Goal: Task Accomplishment & Management: Complete application form

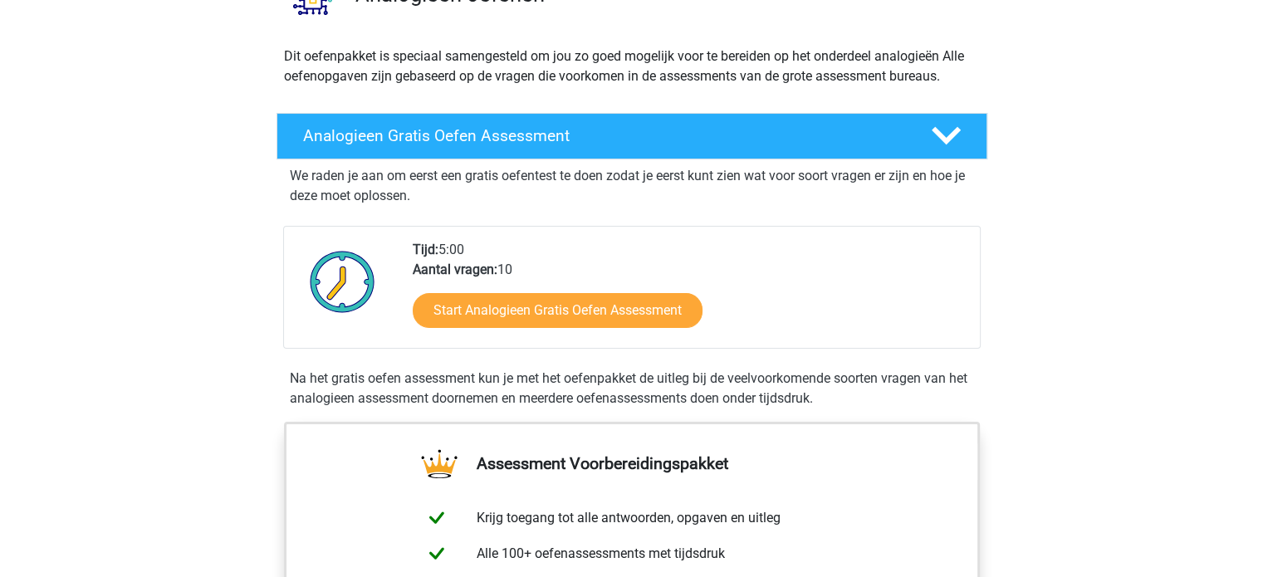
scroll to position [162, 0]
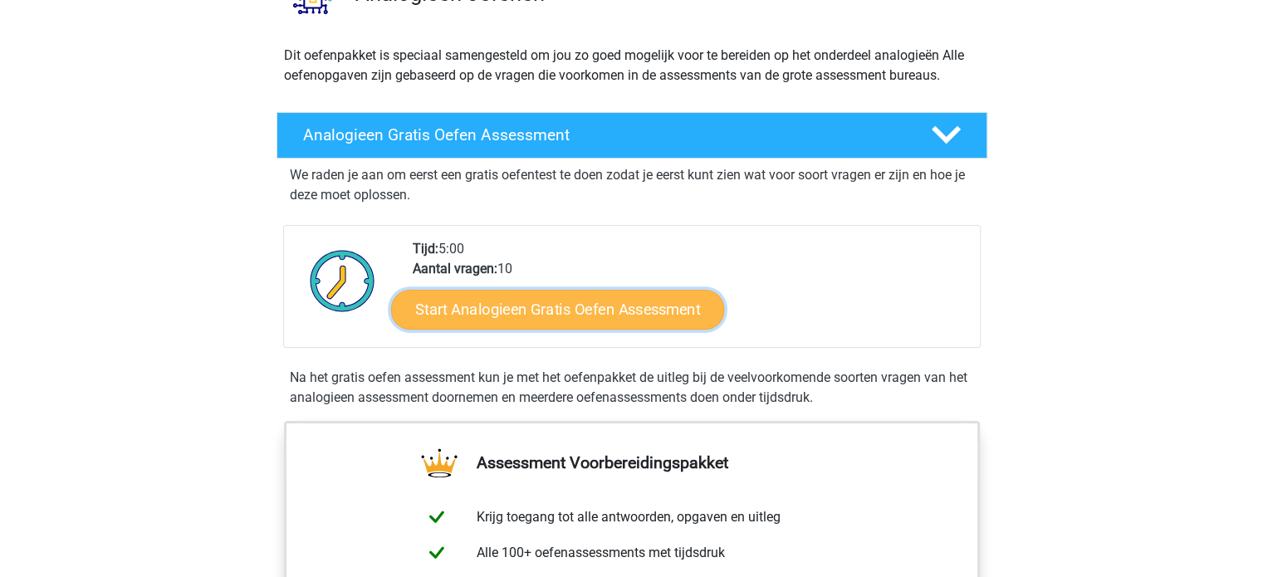
click at [649, 304] on link "Start Analogieen Gratis Oefen Assessment" at bounding box center [557, 309] width 333 height 40
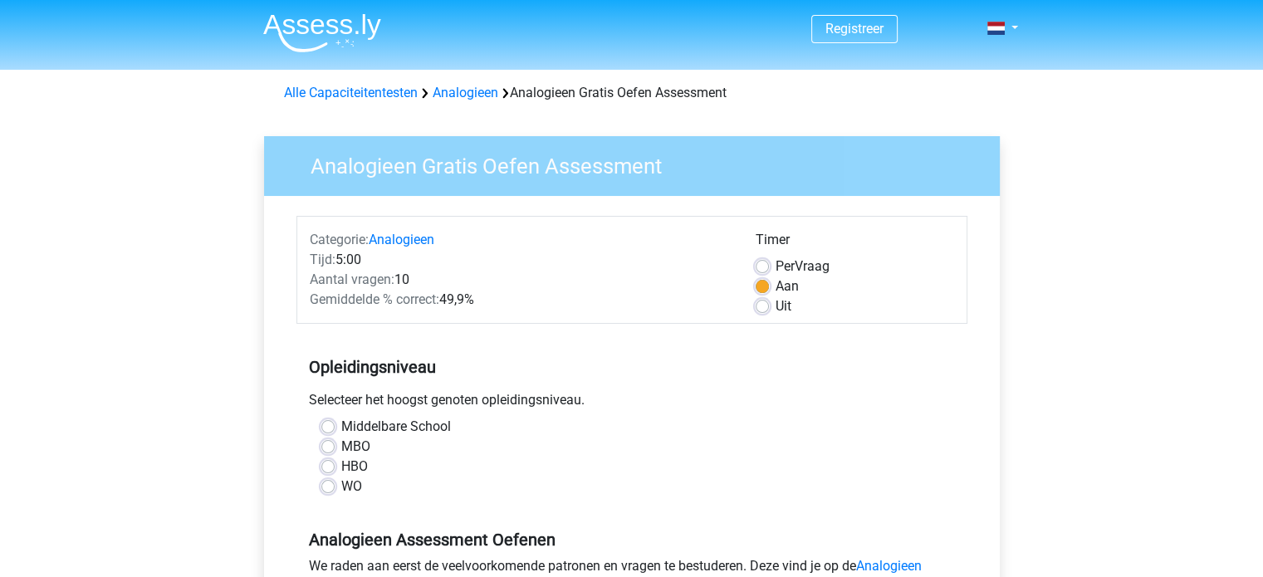
scroll to position [49, 0]
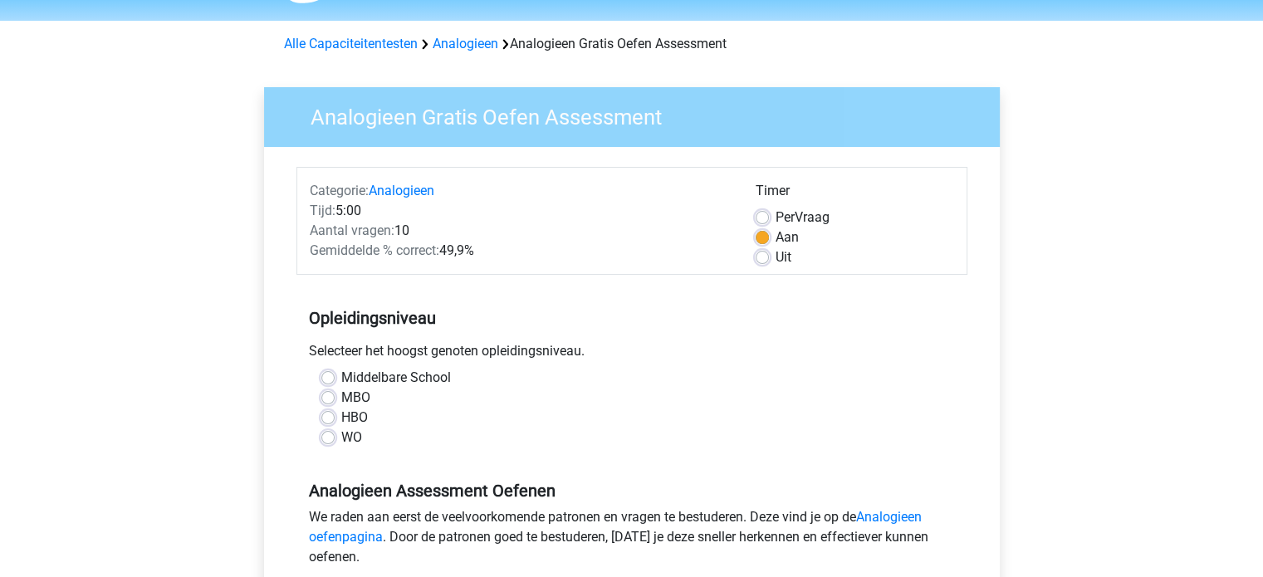
click at [349, 443] on label "WO" at bounding box center [351, 437] width 21 height 20
click at [335, 443] on input "WO" at bounding box center [327, 435] width 13 height 17
radio input "true"
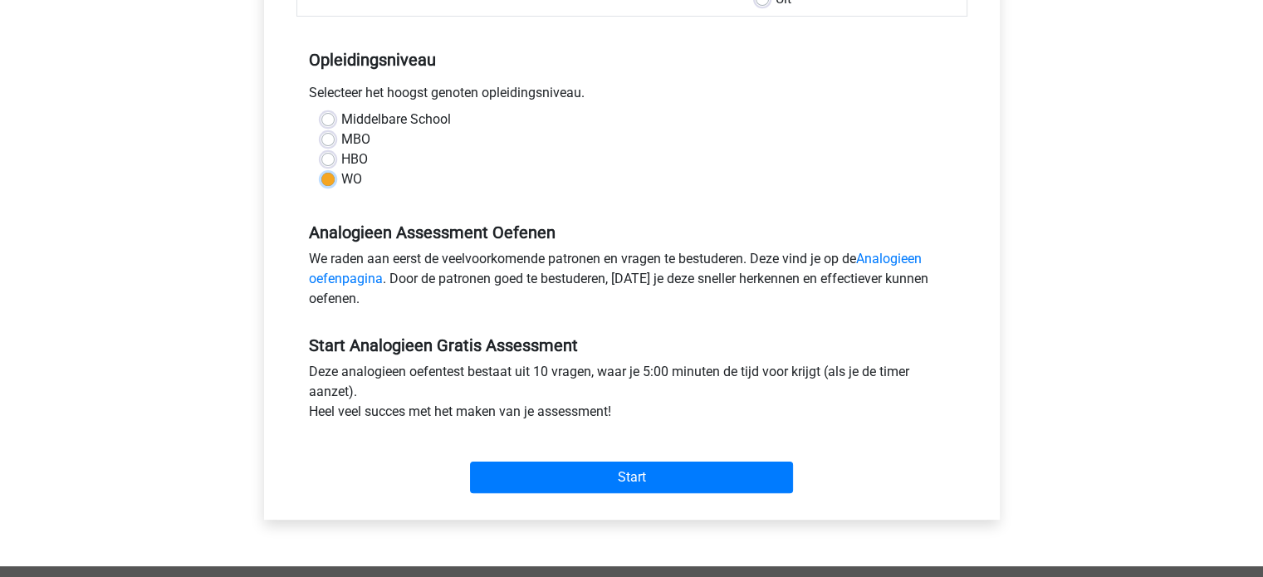
scroll to position [329, 0]
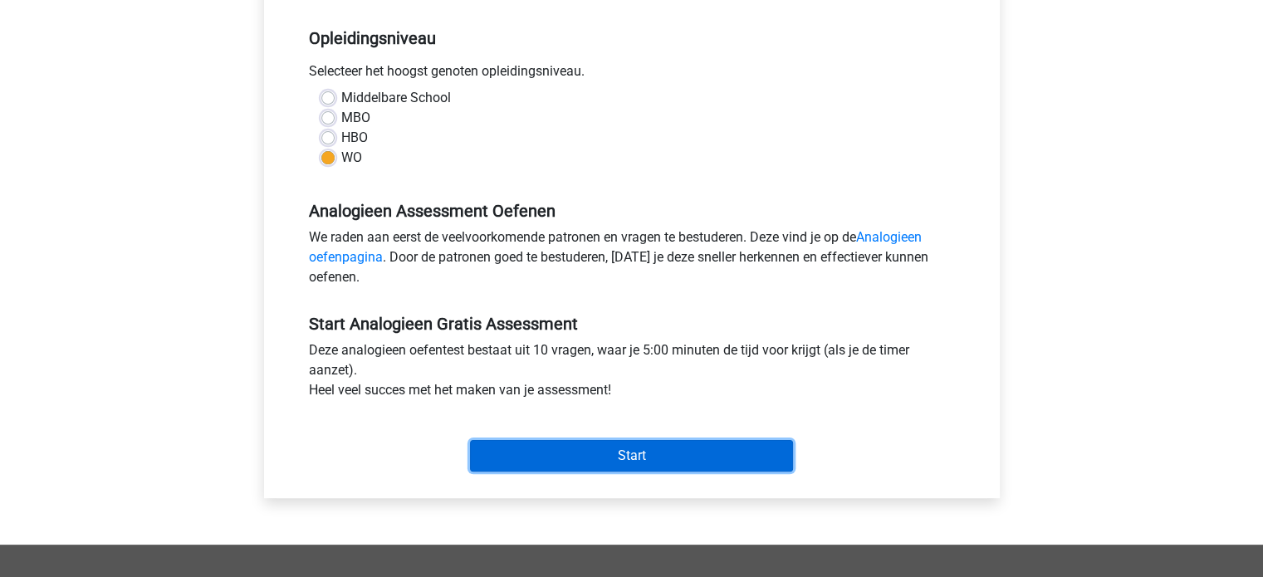
click at [569, 441] on input "Start" at bounding box center [631, 456] width 323 height 32
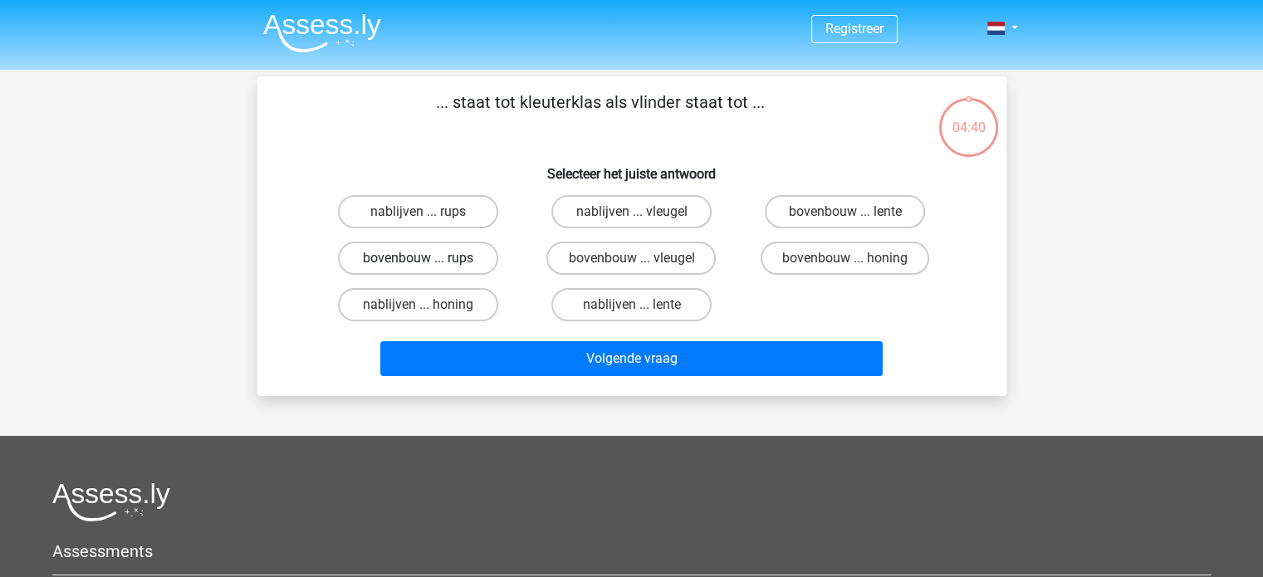
click at [492, 260] on label "bovenbouw ... rups" at bounding box center [418, 258] width 160 height 33
click at [428, 260] on input "bovenbouw ... rups" at bounding box center [423, 263] width 11 height 11
radio input "true"
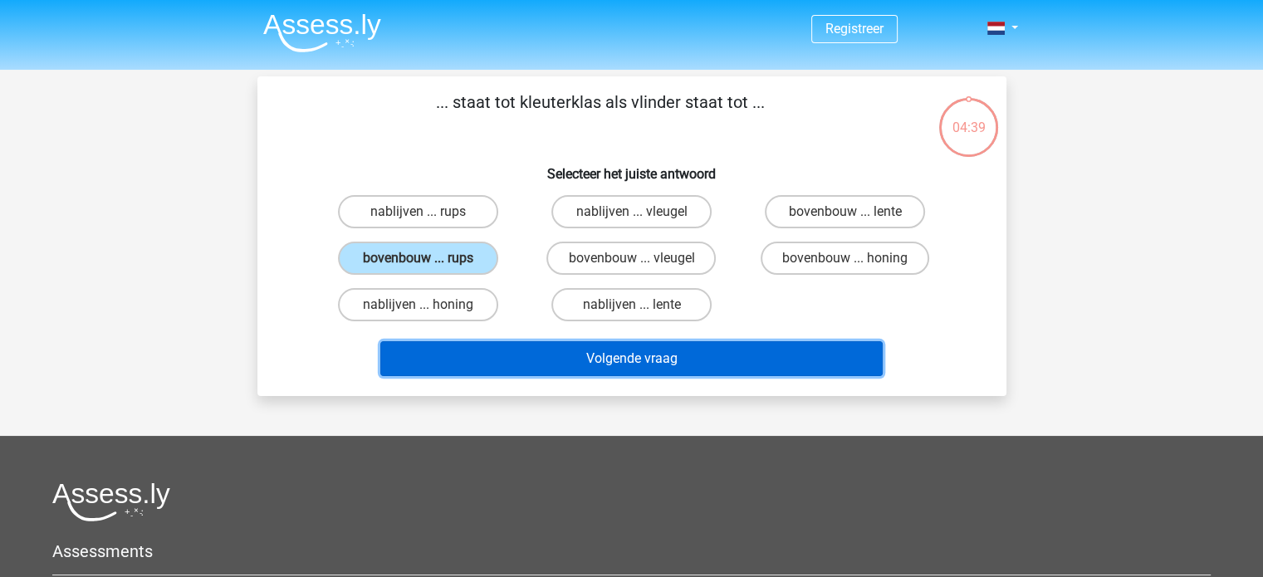
click at [562, 351] on button "Volgende vraag" at bounding box center [631, 358] width 502 height 35
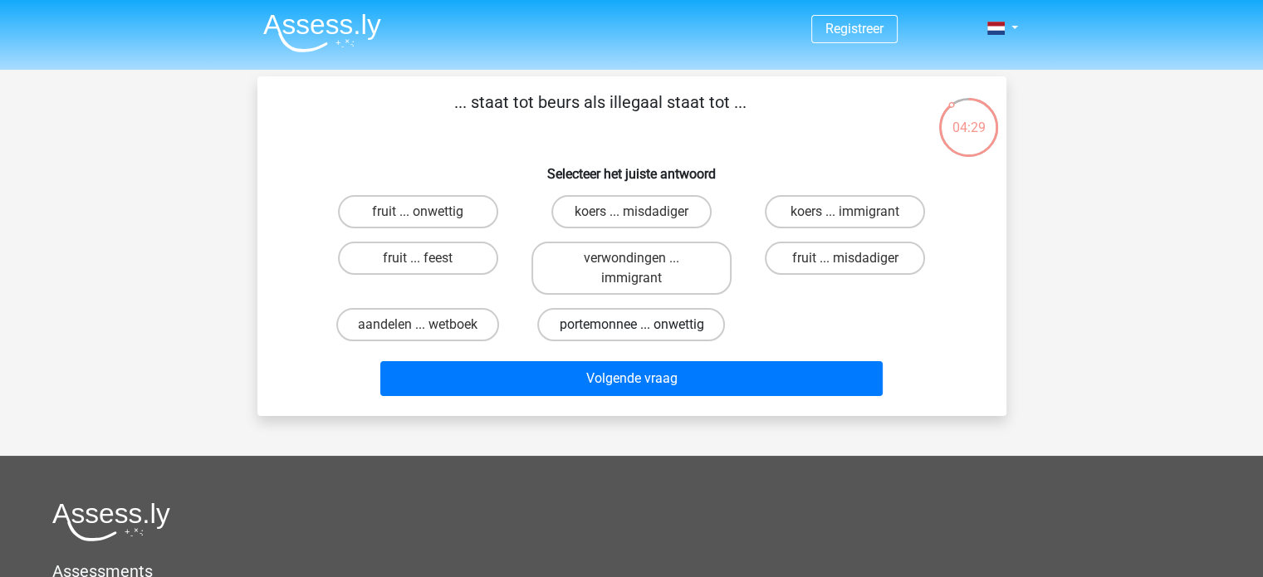
click at [614, 321] on label "portemonnee ... onwettig" at bounding box center [631, 324] width 188 height 33
click at [631, 325] on input "portemonnee ... onwettig" at bounding box center [636, 330] width 11 height 11
radio input "true"
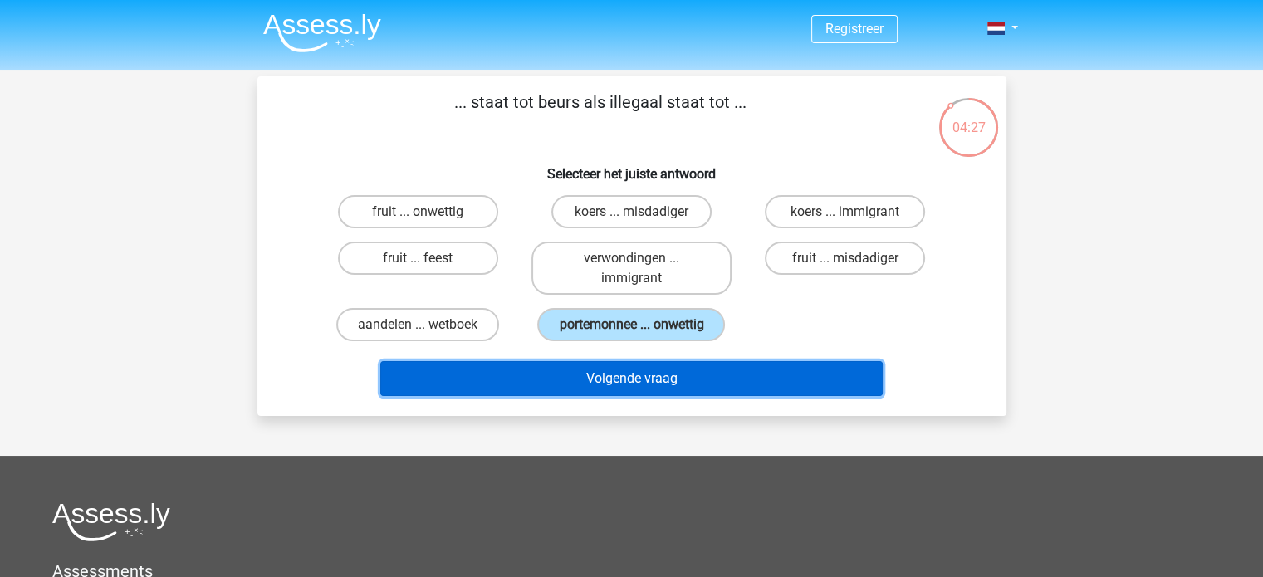
drag, startPoint x: 618, startPoint y: 367, endPoint x: 495, endPoint y: 372, distance: 123.8
click at [495, 372] on button "Volgende vraag" at bounding box center [631, 378] width 502 height 35
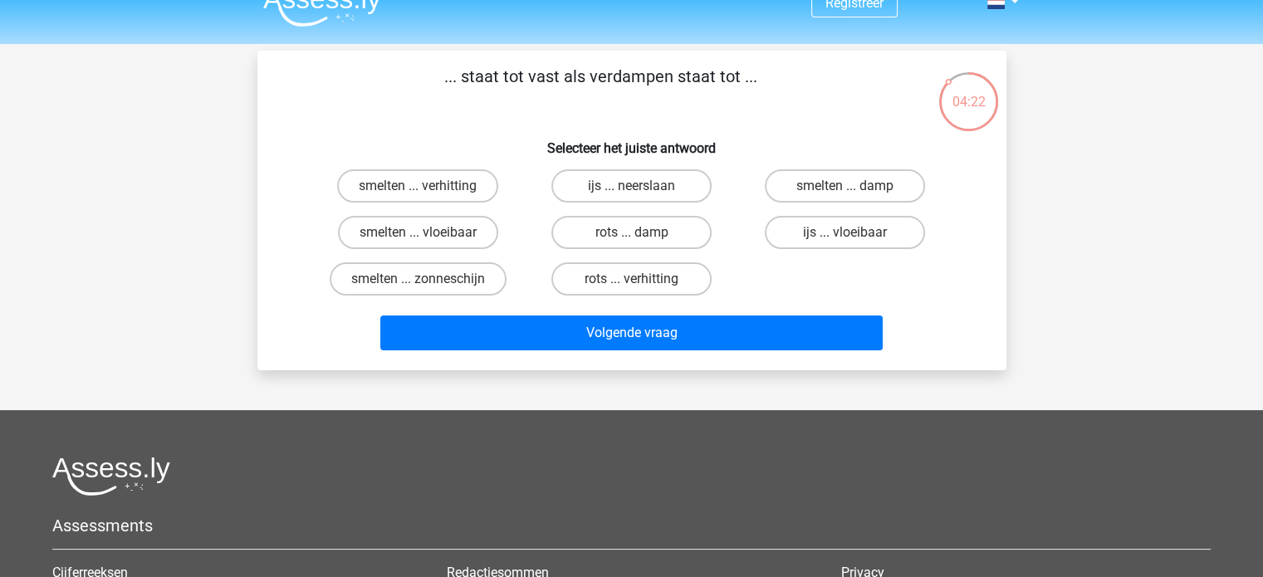
scroll to position [23, 0]
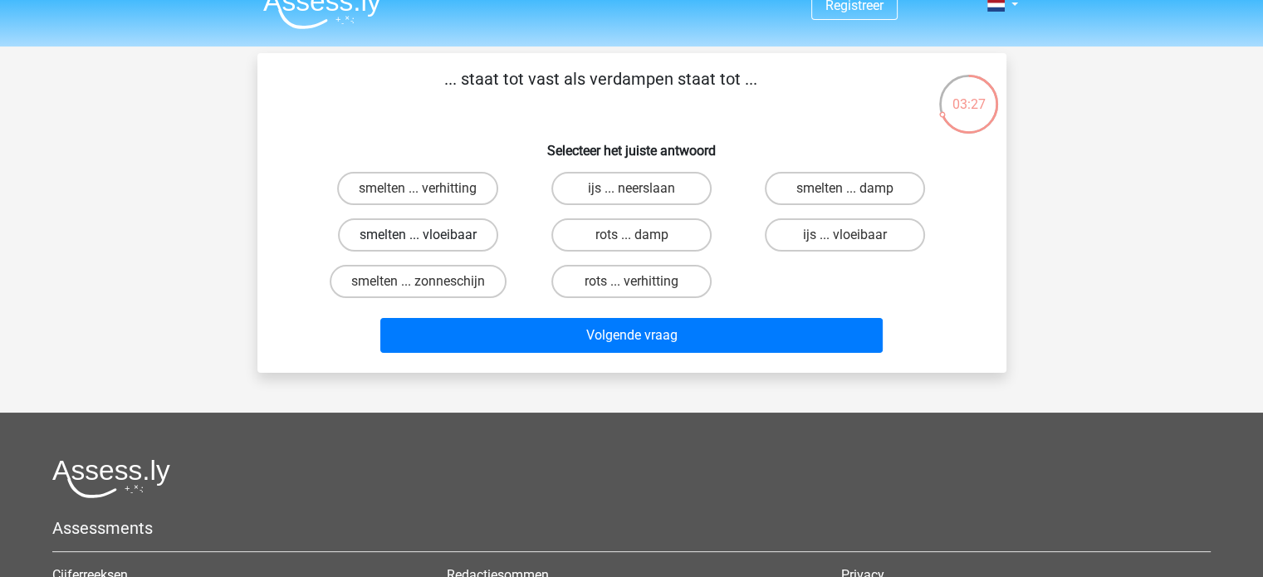
click at [408, 232] on label "smelten ... vloeibaar" at bounding box center [418, 234] width 160 height 33
click at [418, 235] on input "smelten ... vloeibaar" at bounding box center [423, 240] width 11 height 11
radio input "true"
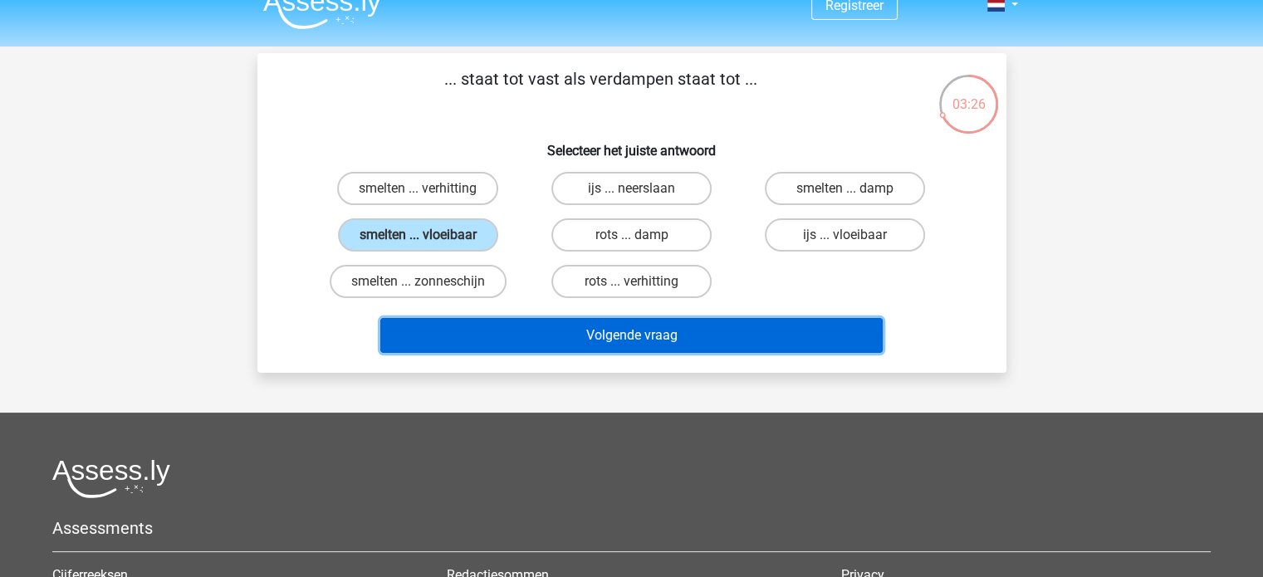
click at [505, 348] on button "Volgende vraag" at bounding box center [631, 335] width 502 height 35
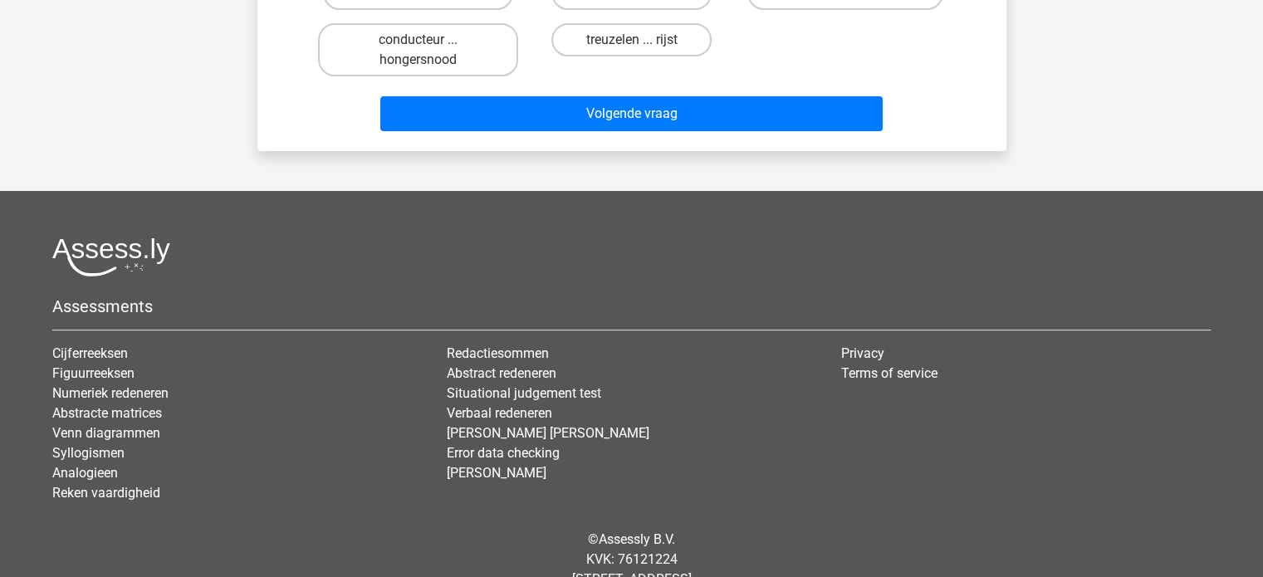
scroll to position [0, 0]
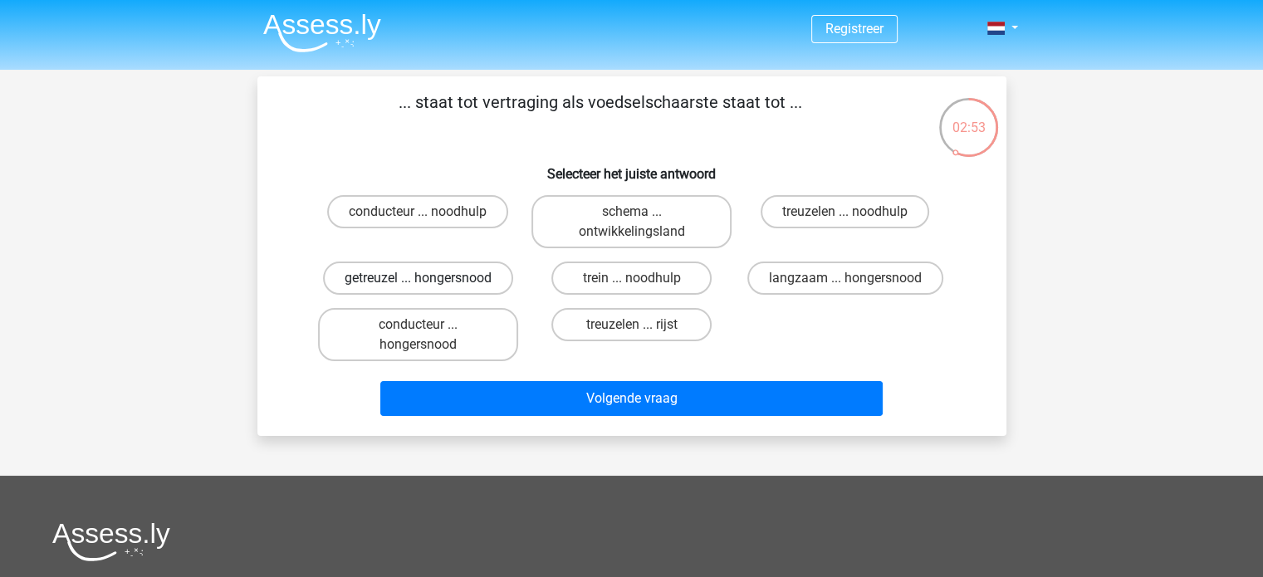
click at [398, 286] on label "getreuzel ... hongersnood" at bounding box center [418, 277] width 190 height 33
click at [418, 286] on input "getreuzel ... hongersnood" at bounding box center [423, 283] width 11 height 11
radio input "true"
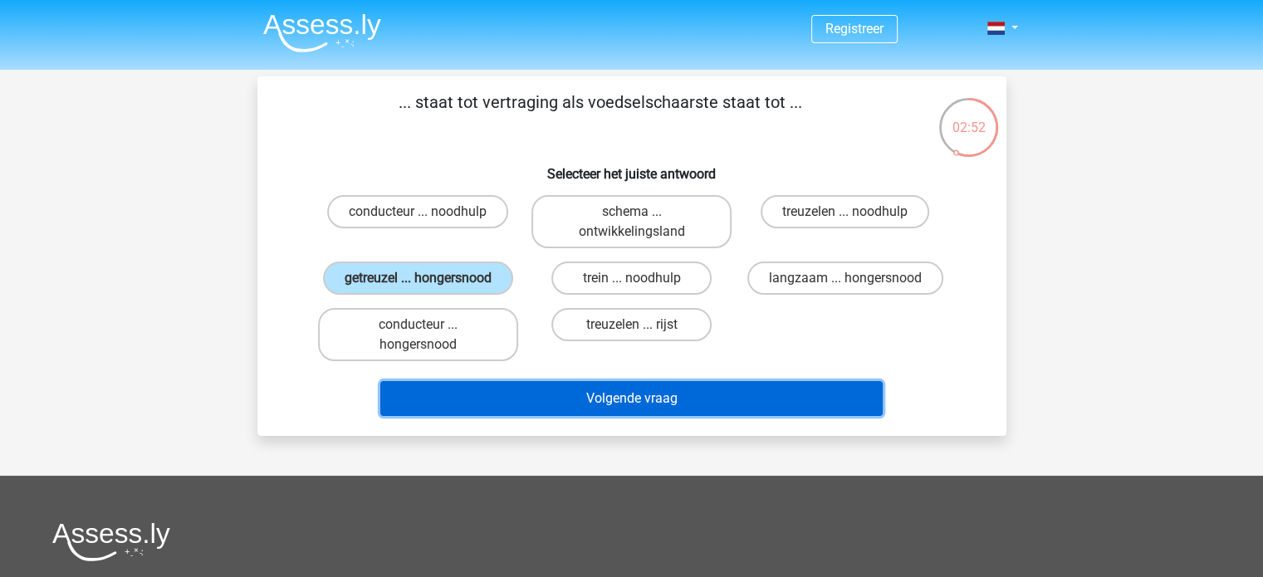
click at [483, 388] on button "Volgende vraag" at bounding box center [631, 398] width 502 height 35
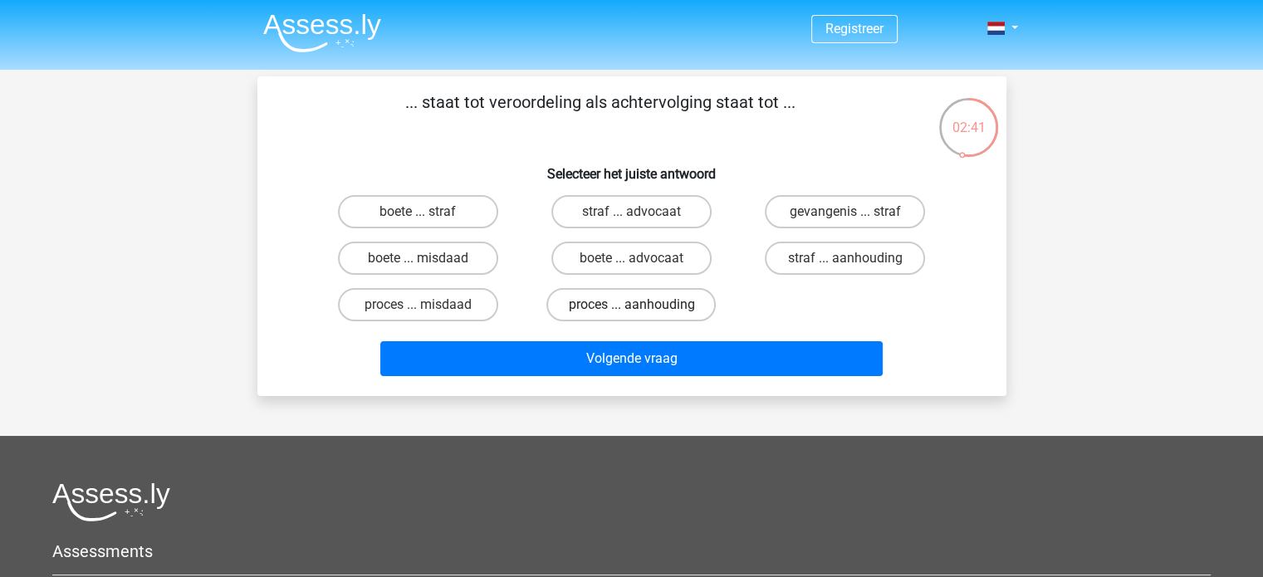
click at [586, 300] on label "proces ... aanhouding" at bounding box center [630, 304] width 169 height 33
click at [631, 305] on input "proces ... aanhouding" at bounding box center [636, 310] width 11 height 11
radio input "true"
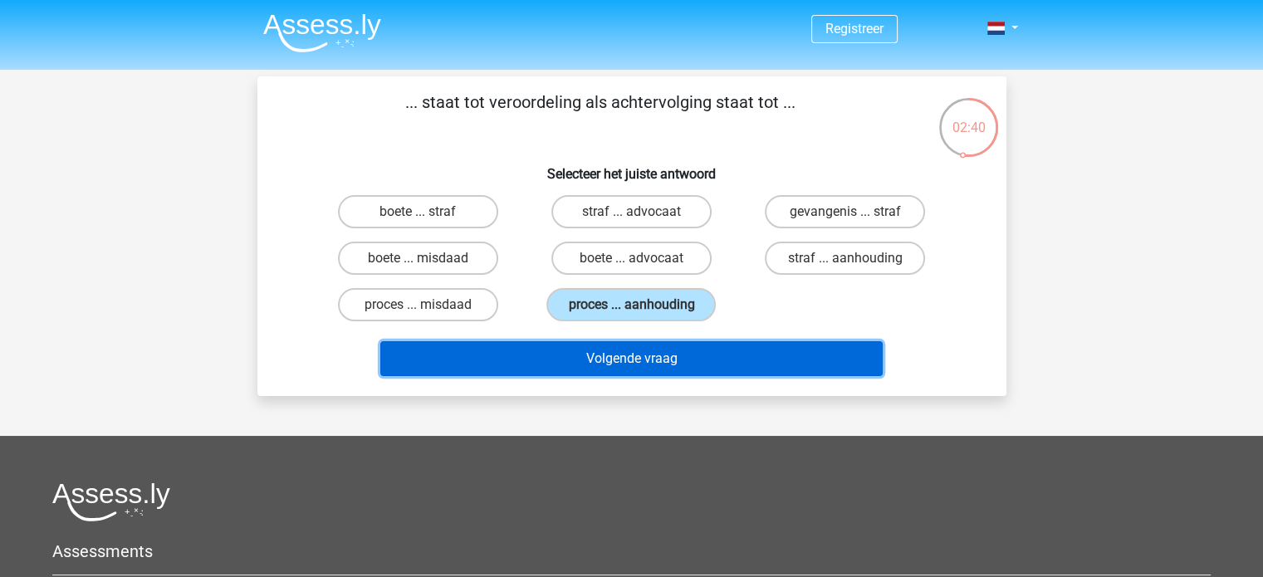
click at [627, 369] on button "Volgende vraag" at bounding box center [631, 358] width 502 height 35
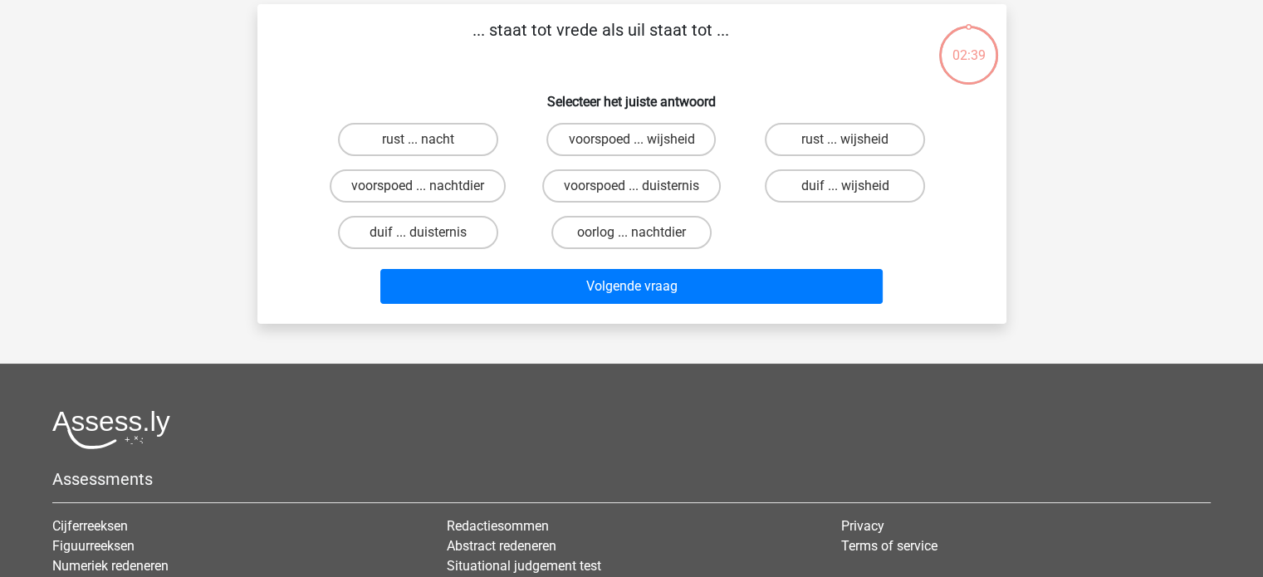
scroll to position [76, 0]
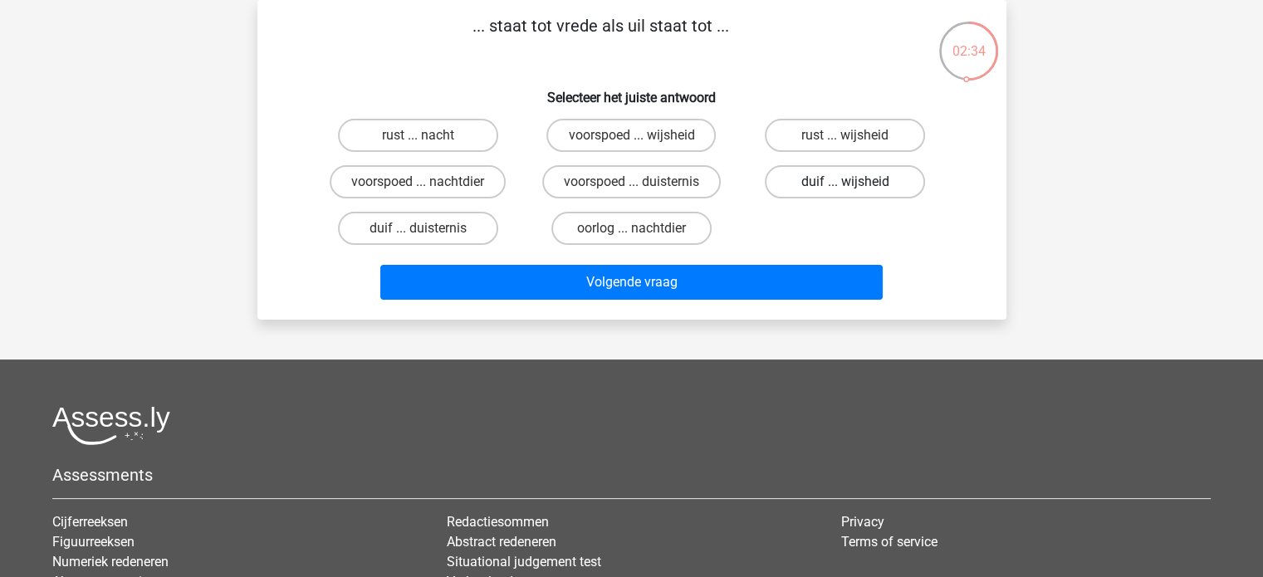
click at [882, 188] on label "duif ... wijsheid" at bounding box center [844, 181] width 160 height 33
click at [856, 188] on input "duif ... wijsheid" at bounding box center [850, 187] width 11 height 11
radio input "true"
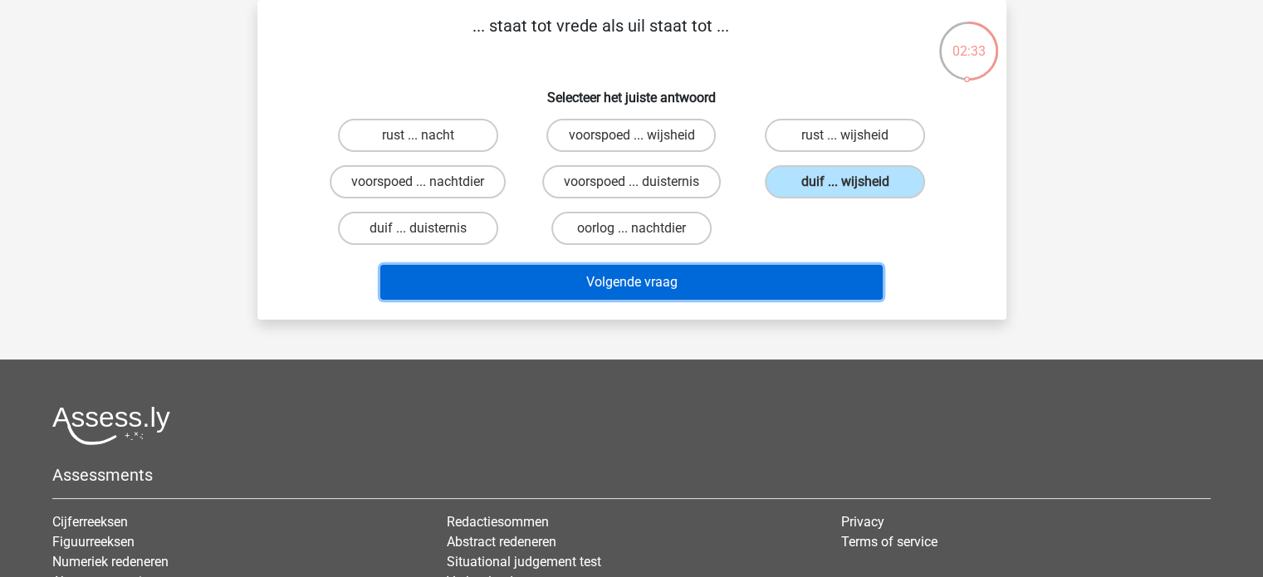
click at [742, 265] on button "Volgende vraag" at bounding box center [631, 282] width 502 height 35
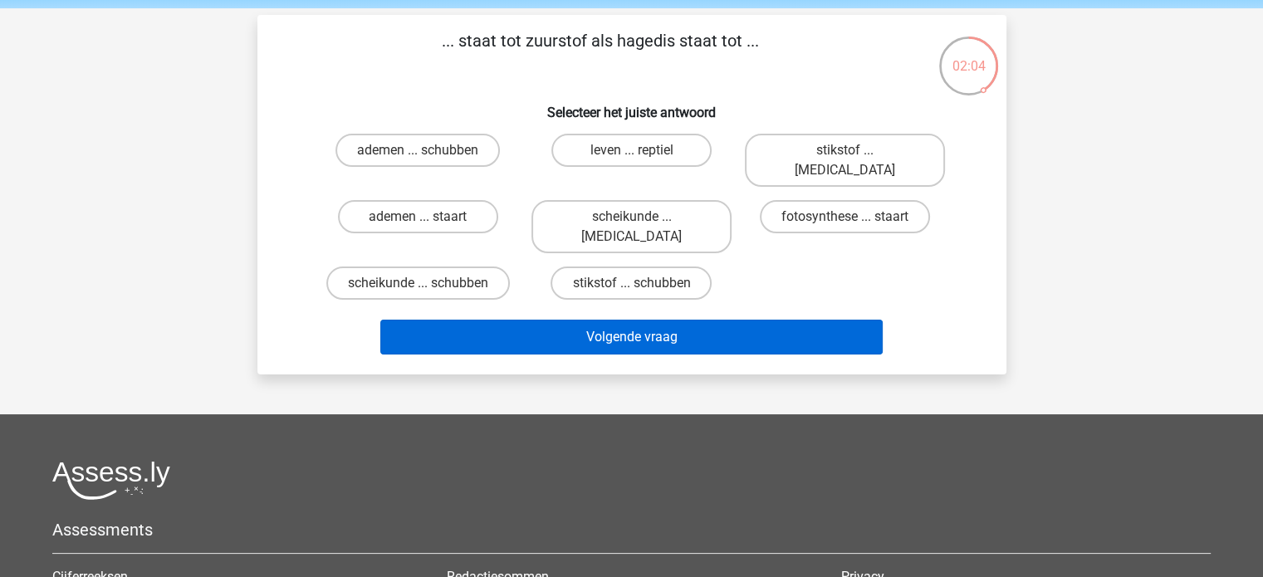
scroll to position [0, 0]
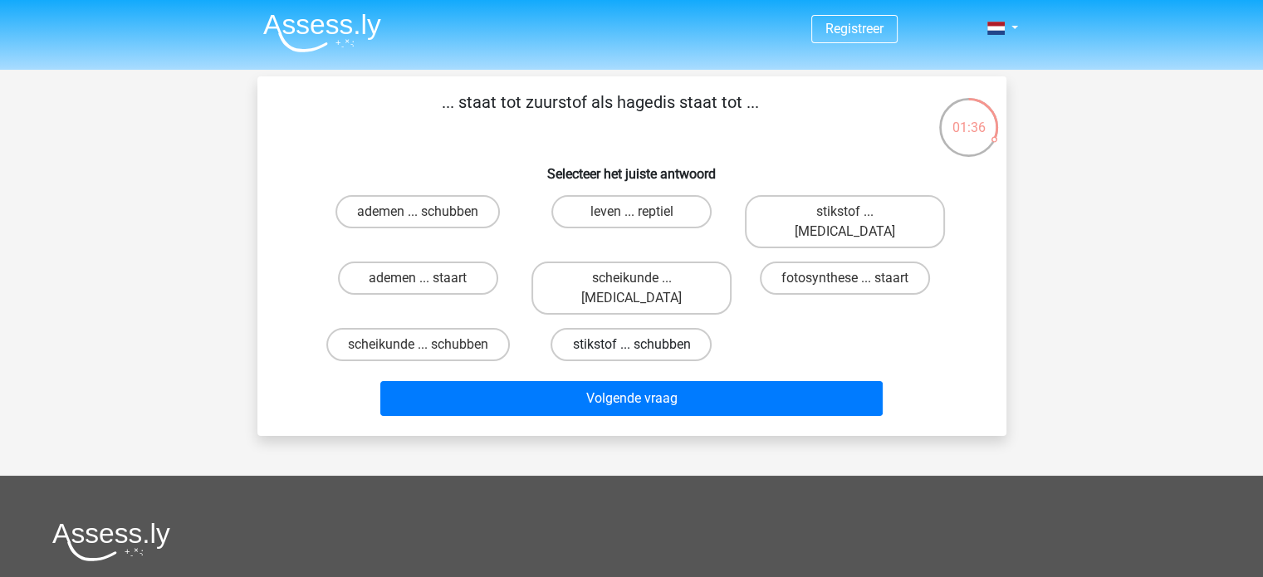
click at [618, 328] on label "stikstof ... schubben" at bounding box center [630, 344] width 161 height 33
click at [631, 344] on input "stikstof ... schubben" at bounding box center [636, 349] width 11 height 11
radio input "true"
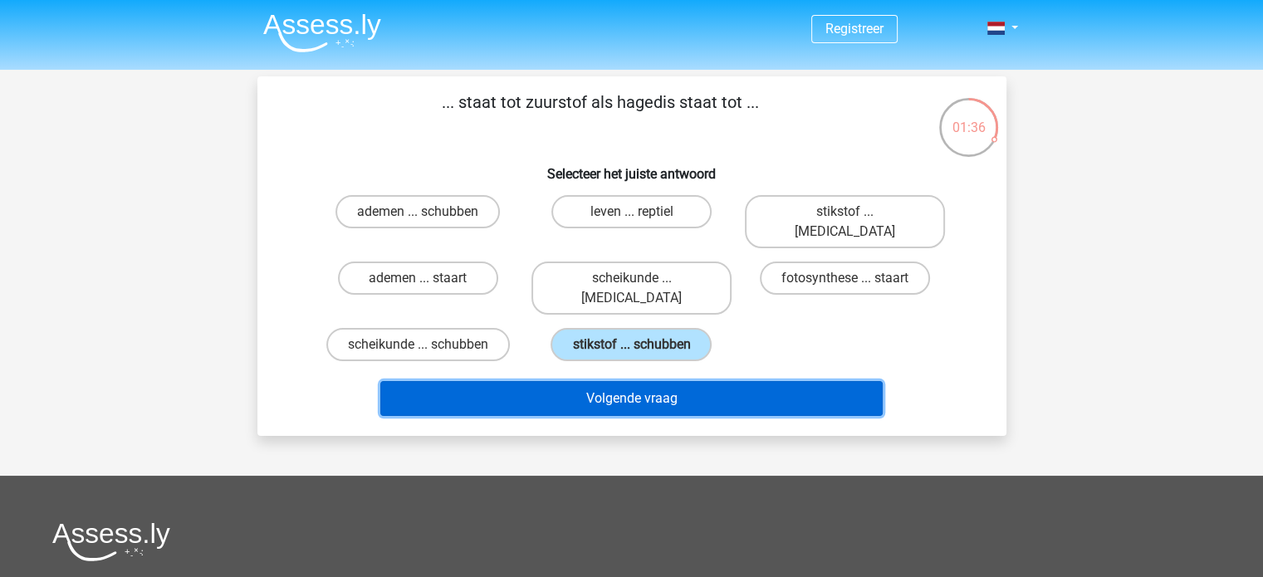
click at [628, 381] on button "Volgende vraag" at bounding box center [631, 398] width 502 height 35
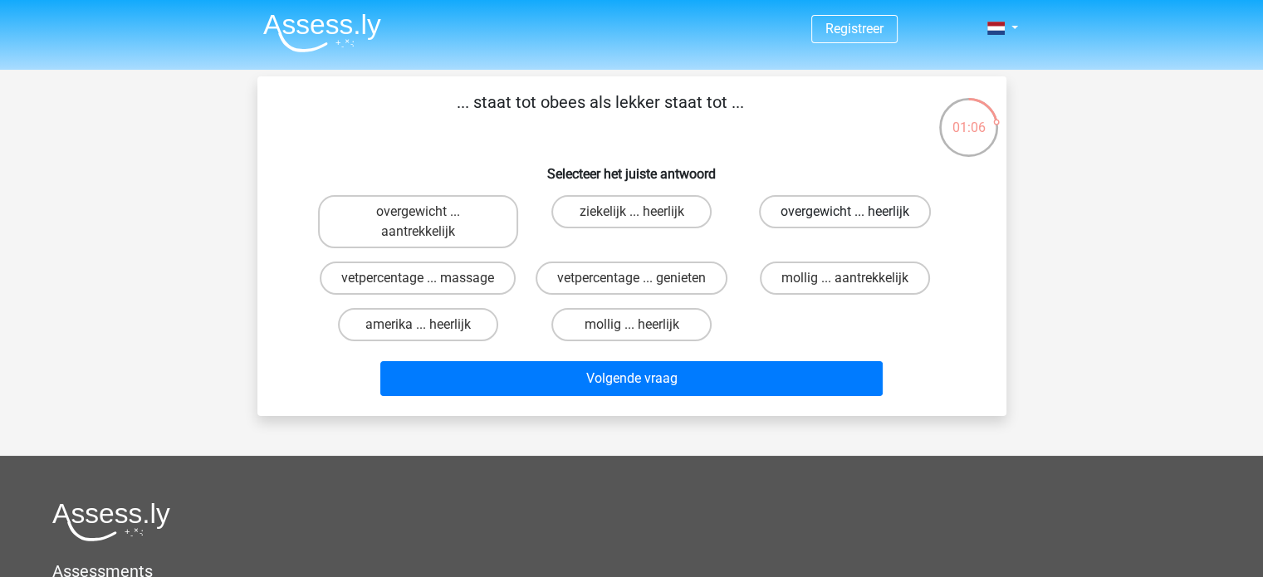
click at [843, 211] on label "overgewicht ... heerlijk" at bounding box center [845, 211] width 172 height 33
click at [845, 212] on input "overgewicht ... heerlijk" at bounding box center [850, 217] width 11 height 11
radio input "true"
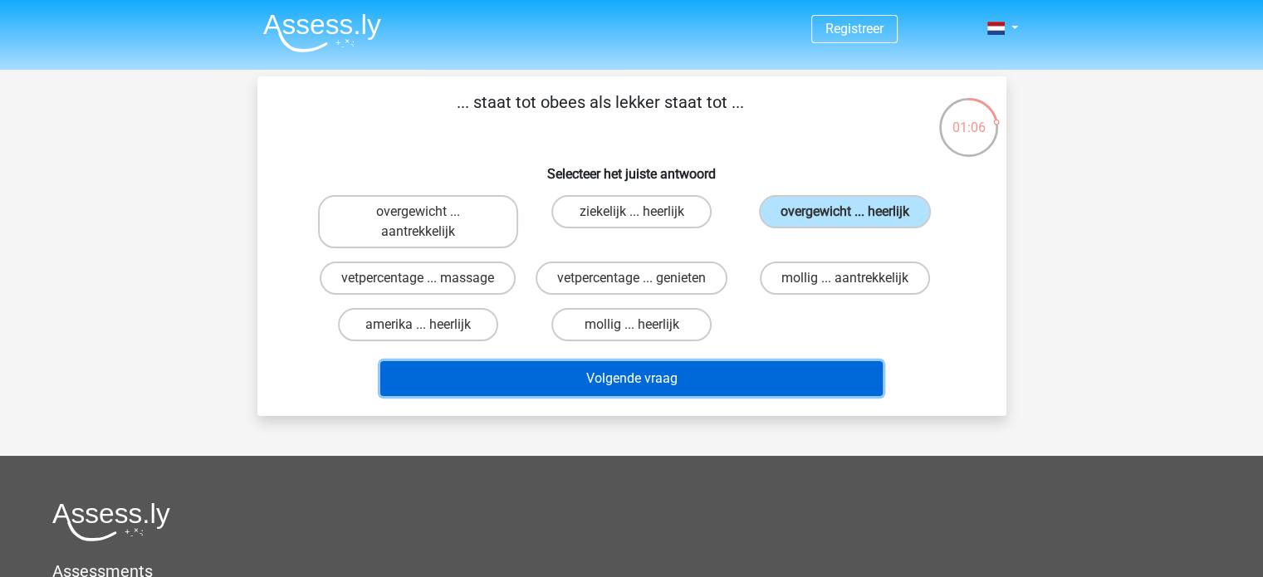
click at [711, 373] on button "Volgende vraag" at bounding box center [631, 378] width 502 height 35
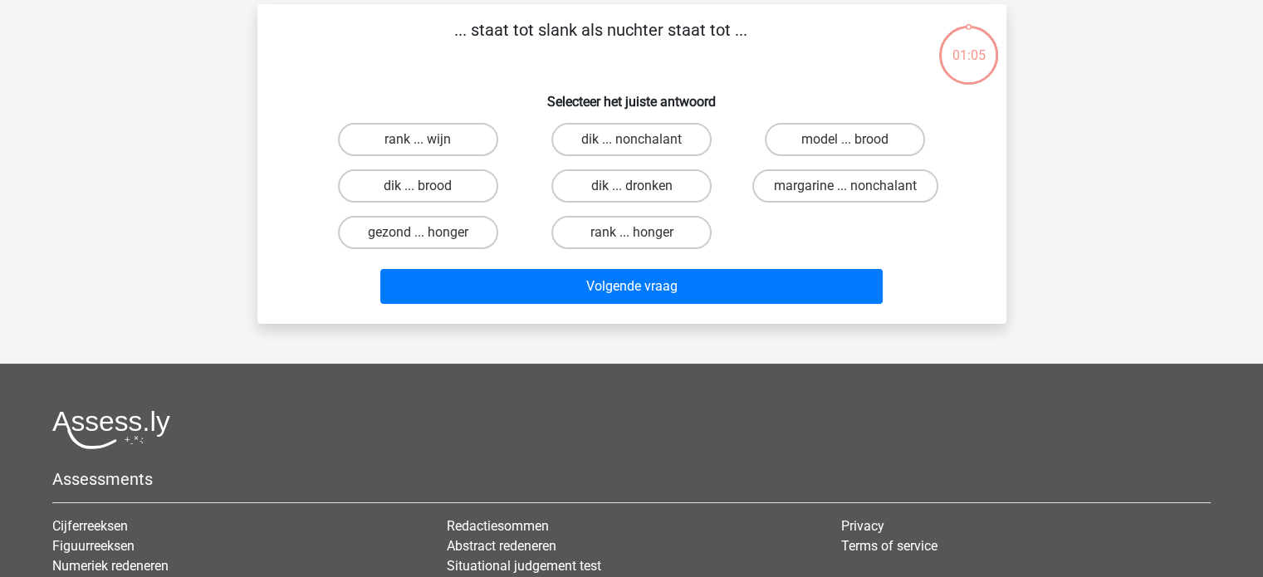
scroll to position [76, 0]
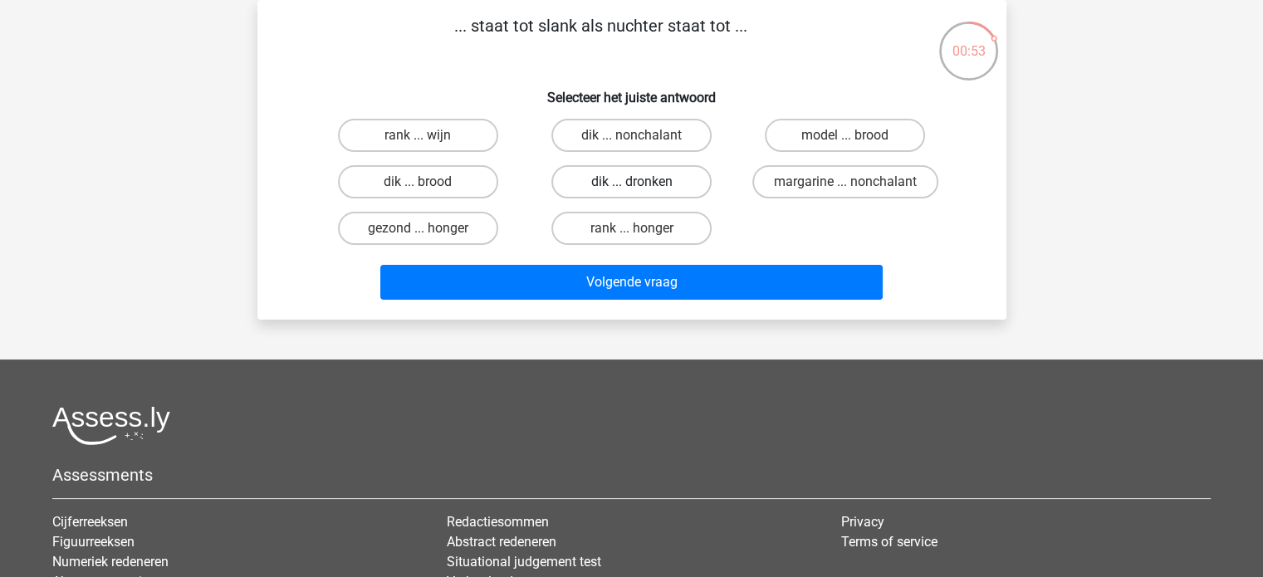
click at [616, 187] on label "dik ... dronken" at bounding box center [631, 181] width 160 height 33
click at [631, 187] on input "dik ... dronken" at bounding box center [636, 187] width 11 height 11
radio input "true"
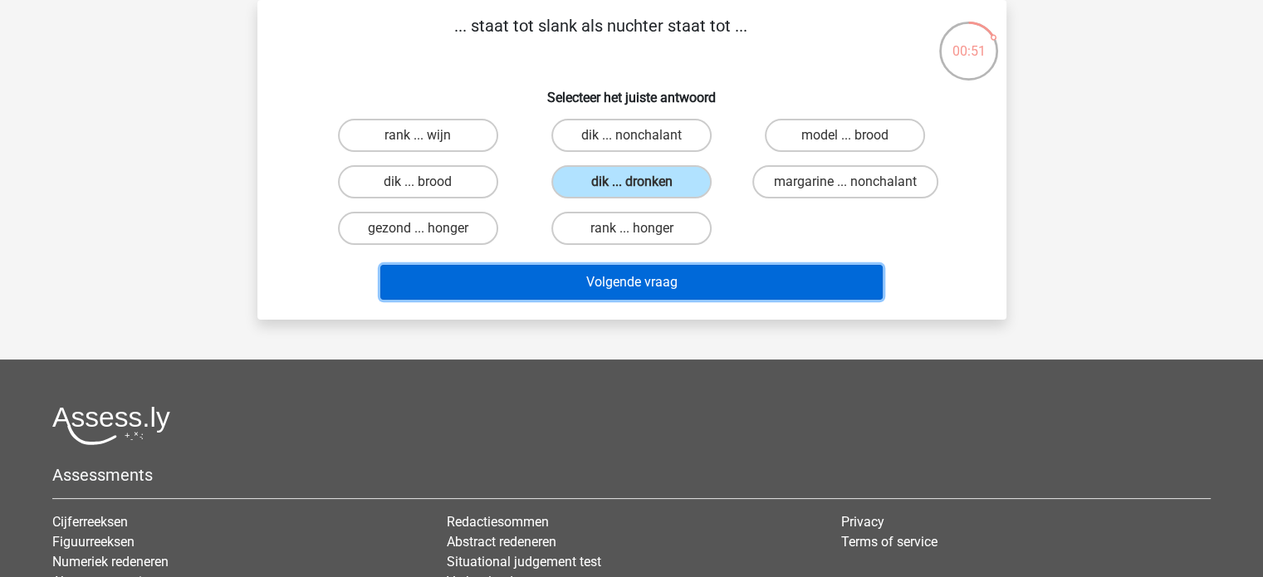
click at [545, 281] on button "Volgende vraag" at bounding box center [631, 282] width 502 height 35
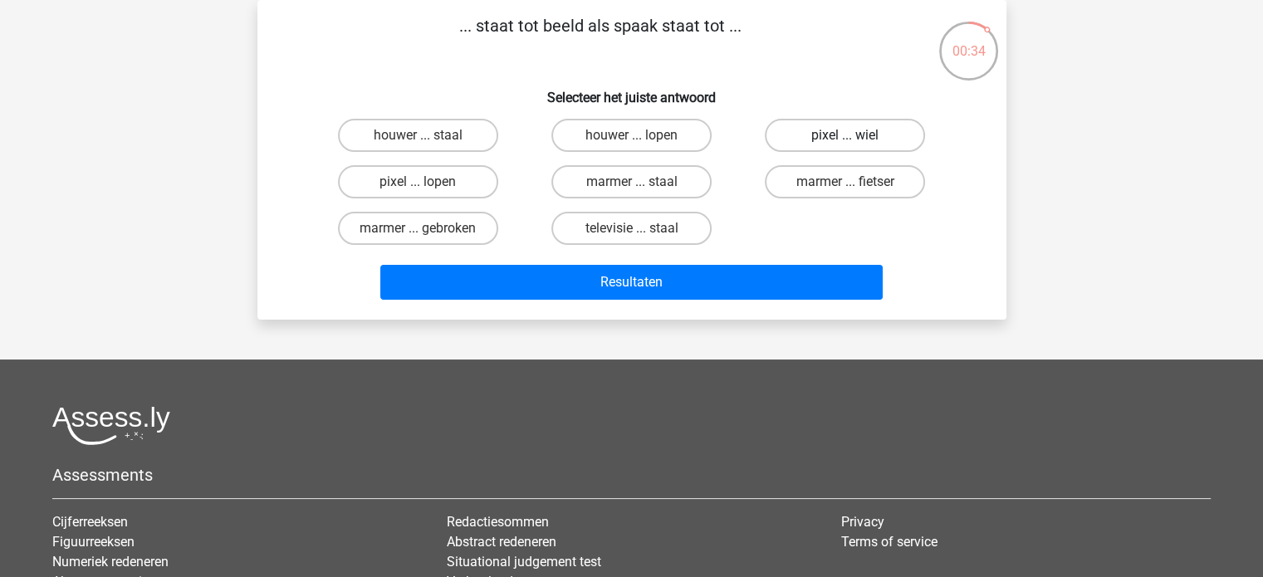
click at [889, 139] on label "pixel ... wiel" at bounding box center [844, 135] width 160 height 33
click at [856, 139] on input "pixel ... wiel" at bounding box center [850, 140] width 11 height 11
radio input "true"
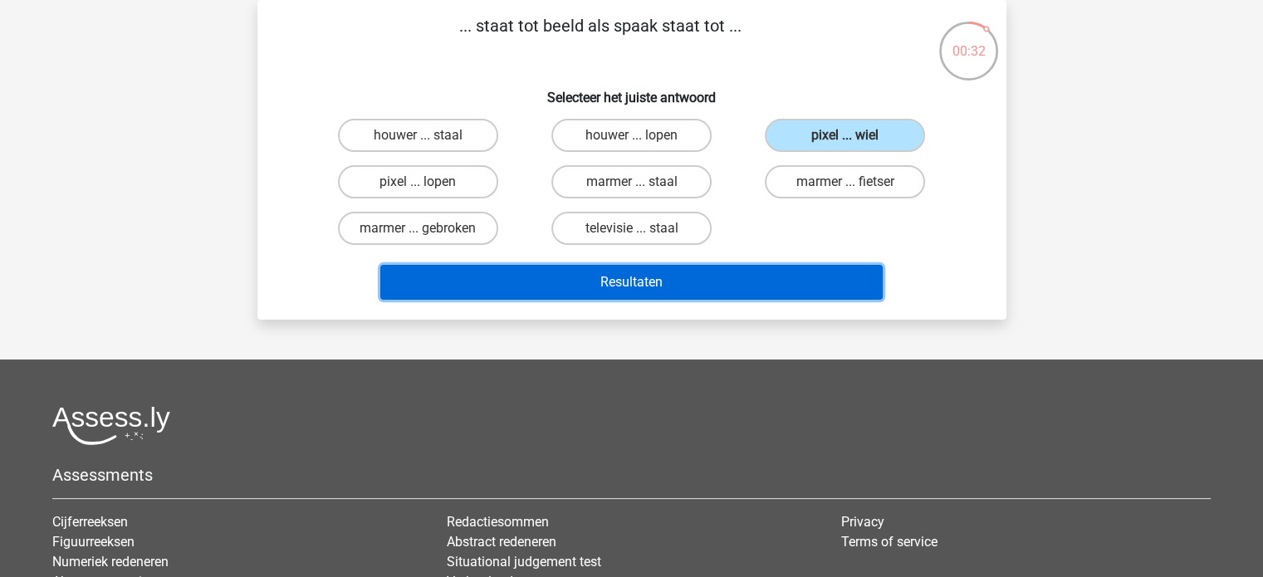
click at [710, 268] on button "Resultaten" at bounding box center [631, 282] width 502 height 35
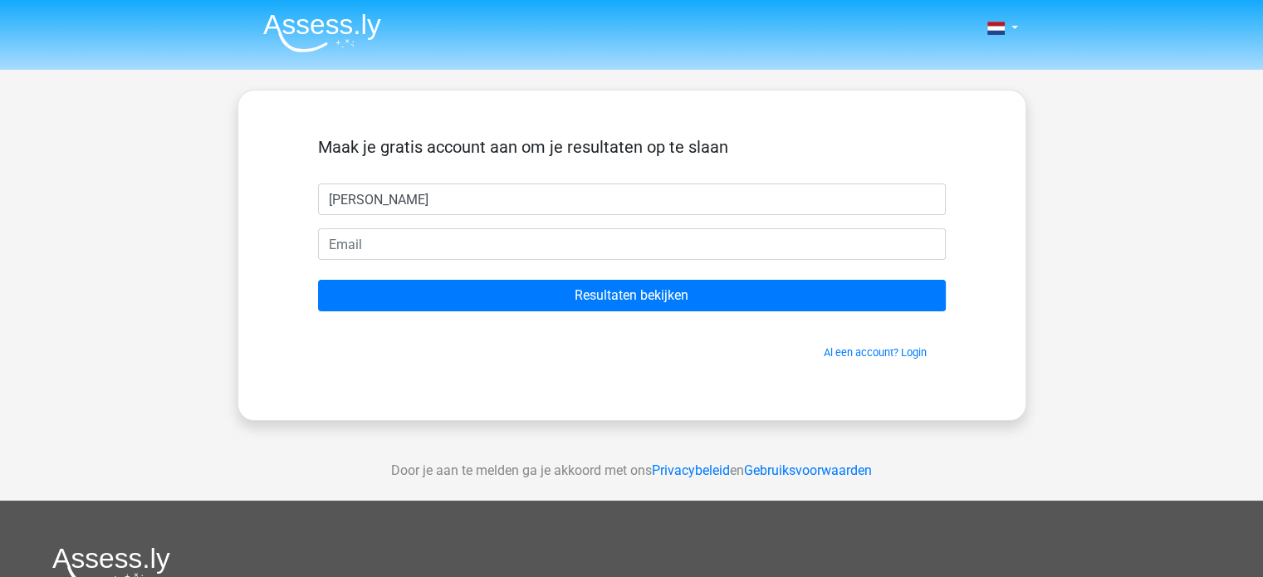
type input "[PERSON_NAME]"
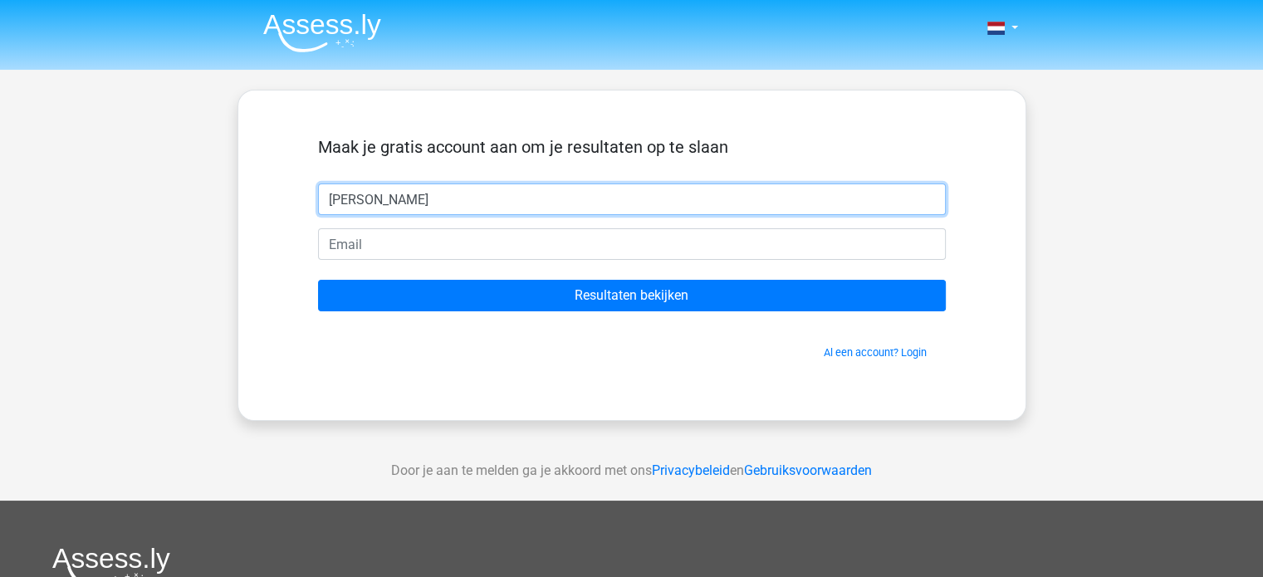
click at [714, 188] on input "tobias" at bounding box center [632, 199] width 628 height 32
type input "t"
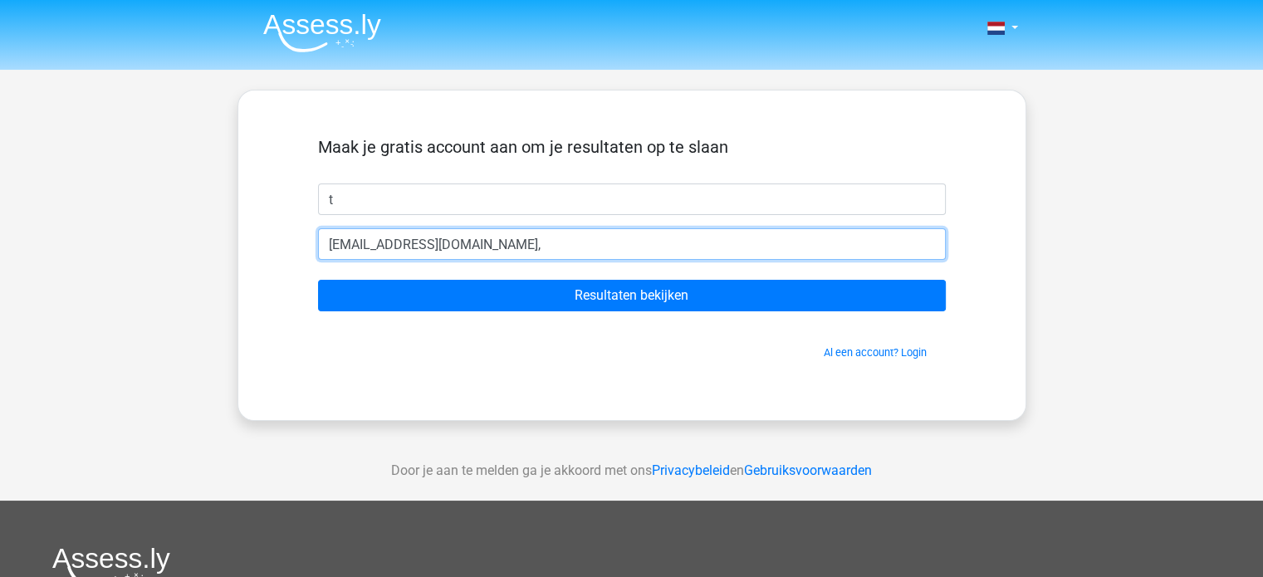
click at [318, 280] on input "Resultaten bekijken" at bounding box center [632, 296] width 628 height 32
type input "tobiaspiket@gmail.com"
click at [318, 280] on input "Resultaten bekijken" at bounding box center [632, 296] width 628 height 32
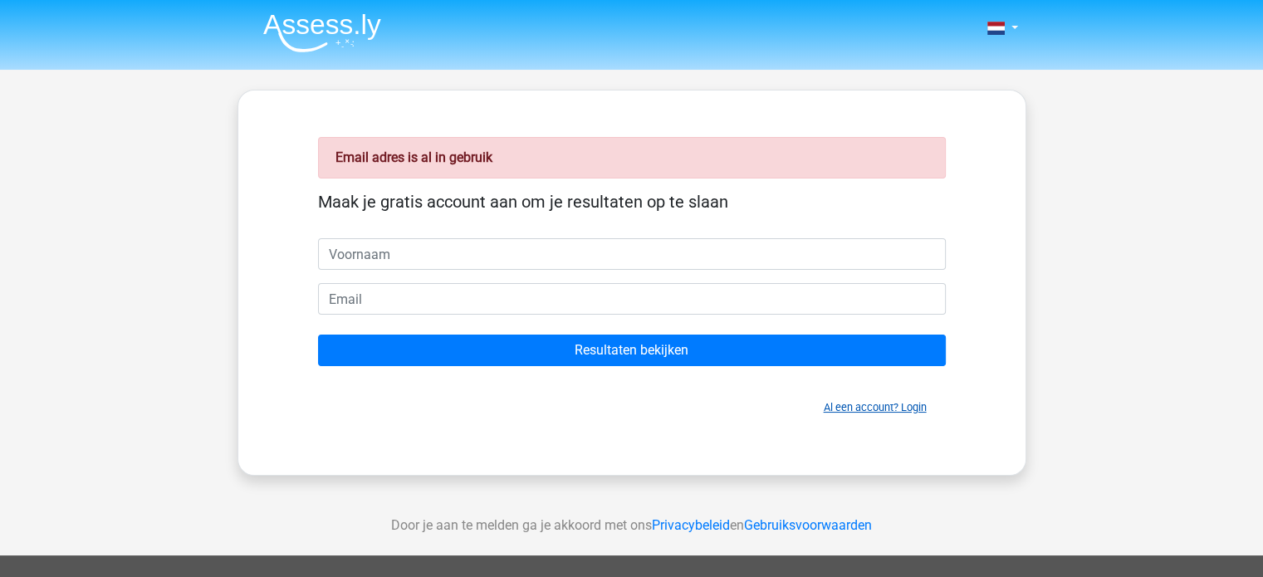
click at [898, 410] on link "Al een account? Login" at bounding box center [874, 407] width 103 height 12
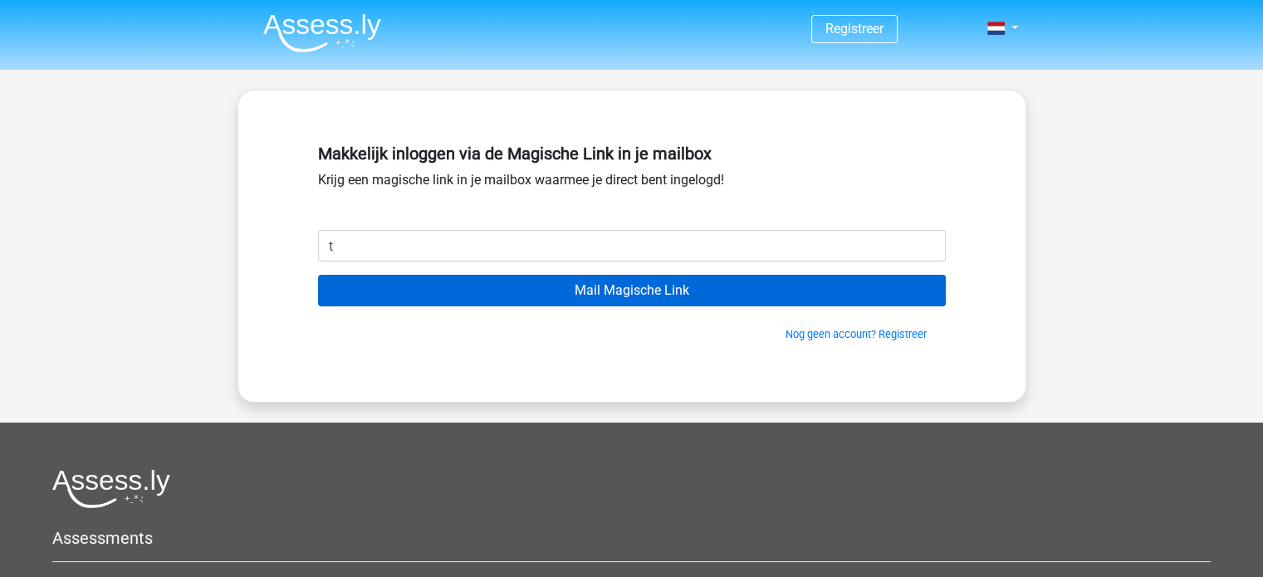
type input "[EMAIL_ADDRESS][DOMAIN_NAME]"
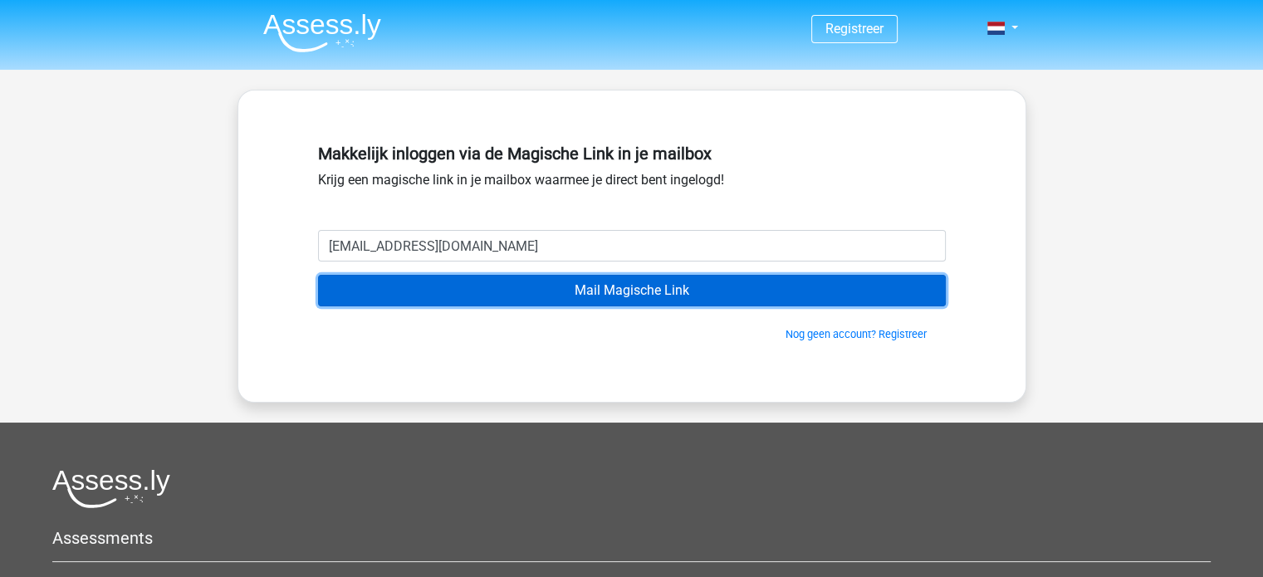
click at [473, 280] on input "Mail Magische Link" at bounding box center [632, 291] width 628 height 32
